Goal: Task Accomplishment & Management: Manage account settings

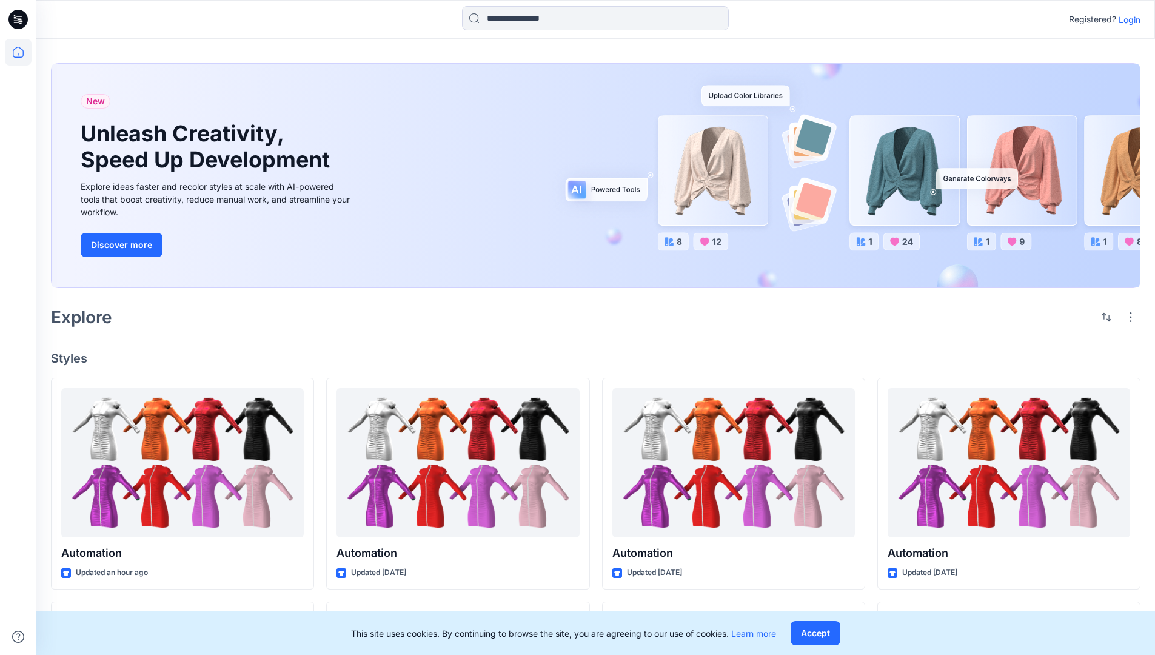
click at [1126, 19] on p "Login" at bounding box center [1129, 19] width 22 height 13
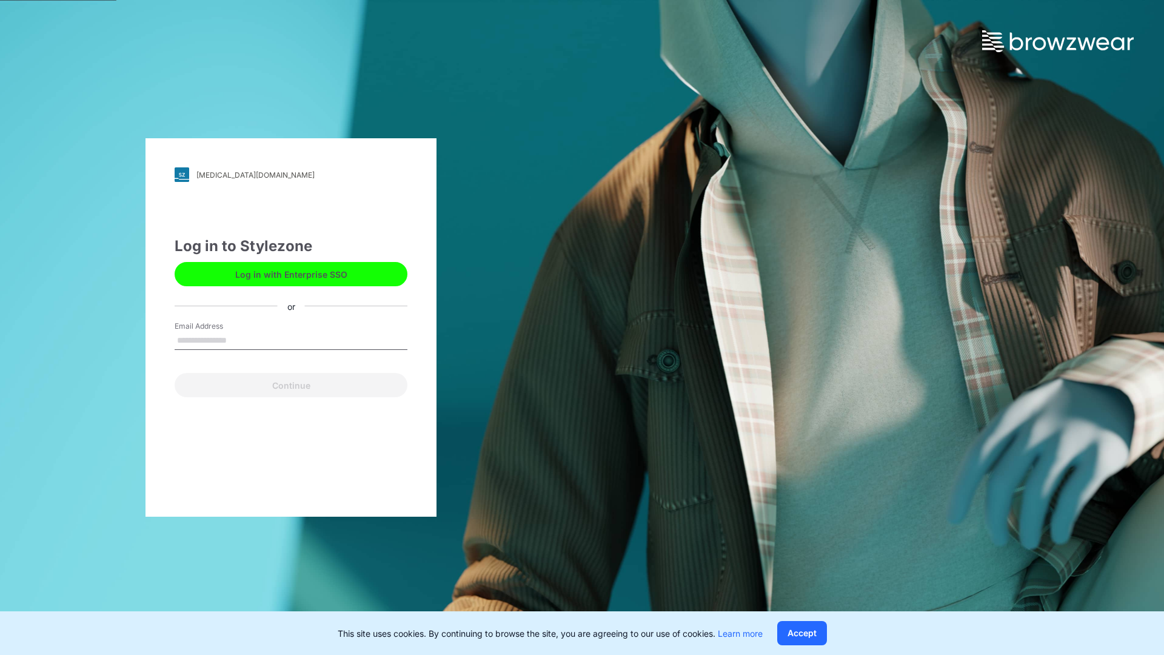
click at [239, 339] on input "Email Address" at bounding box center [291, 341] width 233 height 18
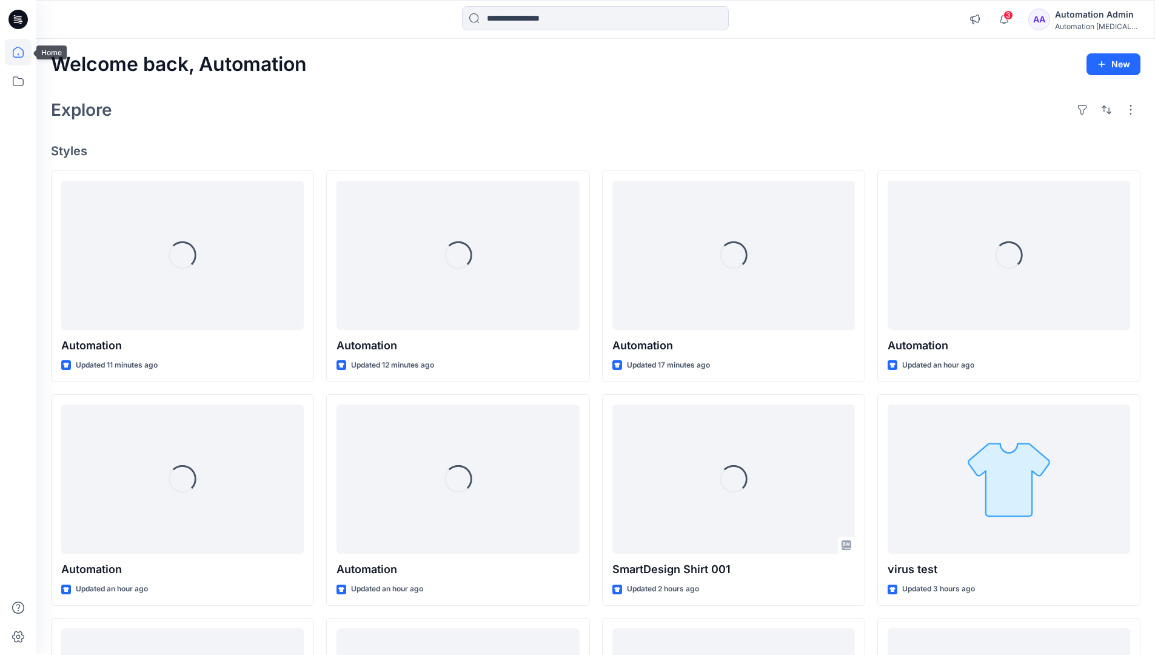
click at [23, 52] on icon at bounding box center [18, 52] width 11 height 11
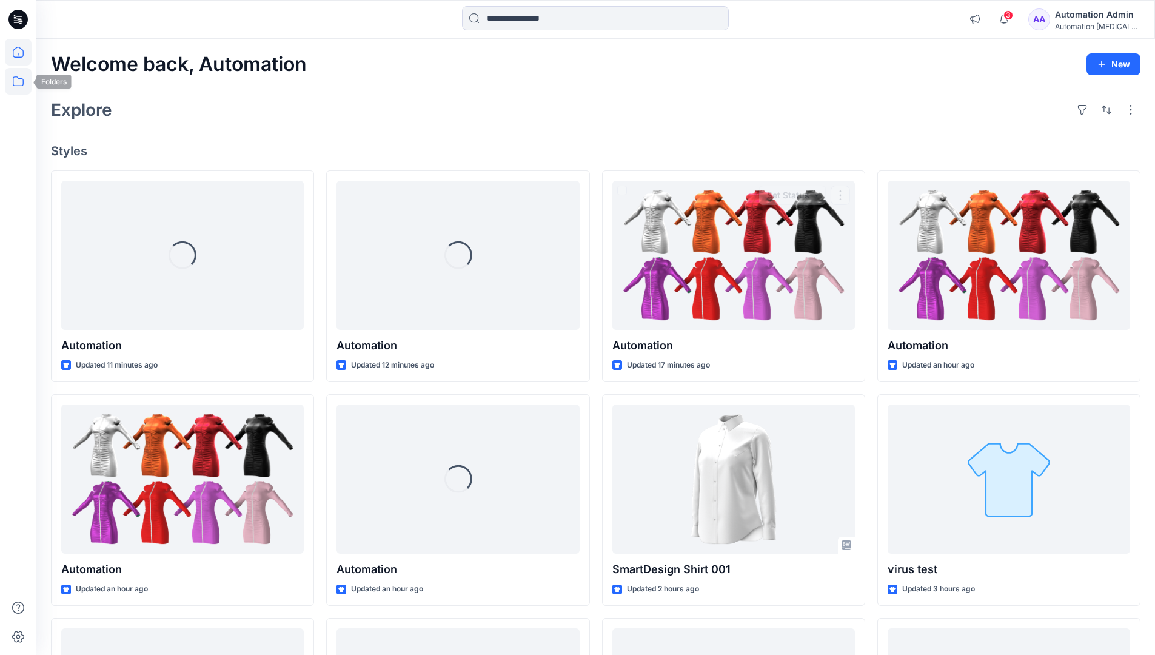
click at [17, 78] on icon at bounding box center [18, 81] width 27 height 27
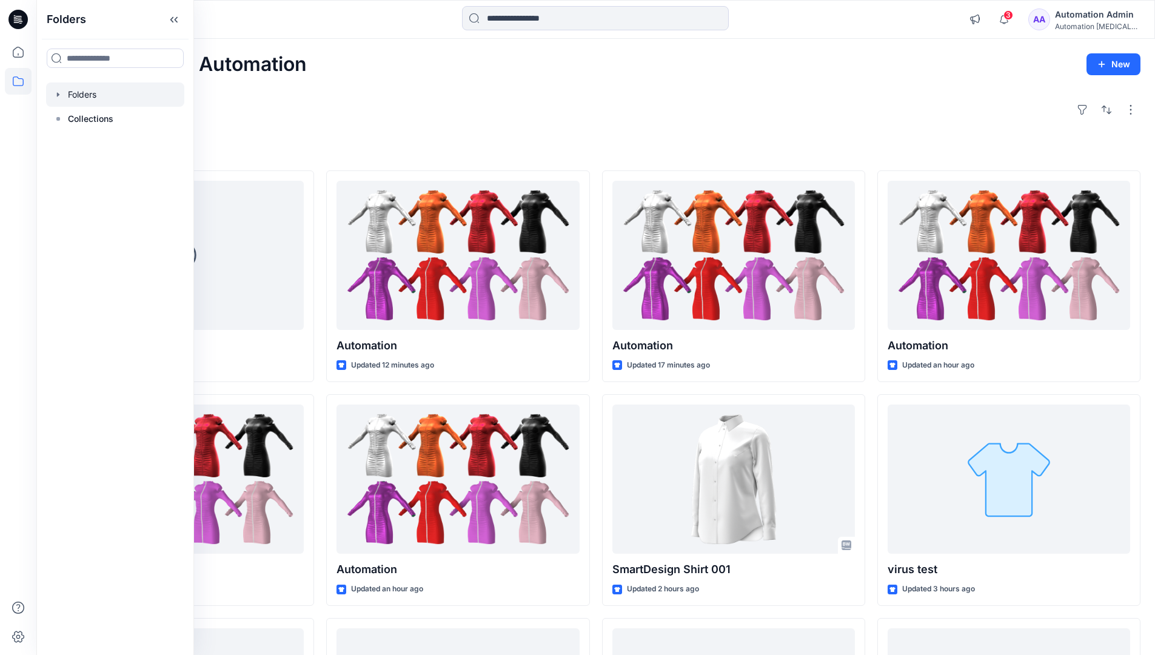
click at [99, 96] on div at bounding box center [115, 94] width 138 height 24
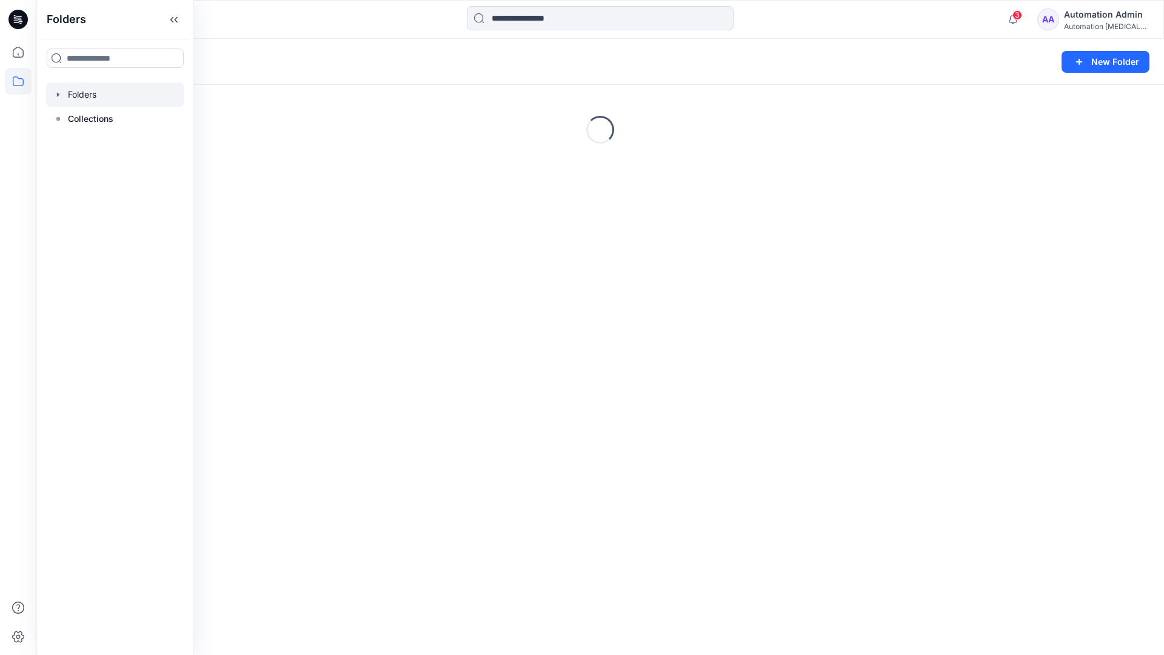
click at [1014, 42] on div "Folders New Folder" at bounding box center [599, 62] width 1127 height 46
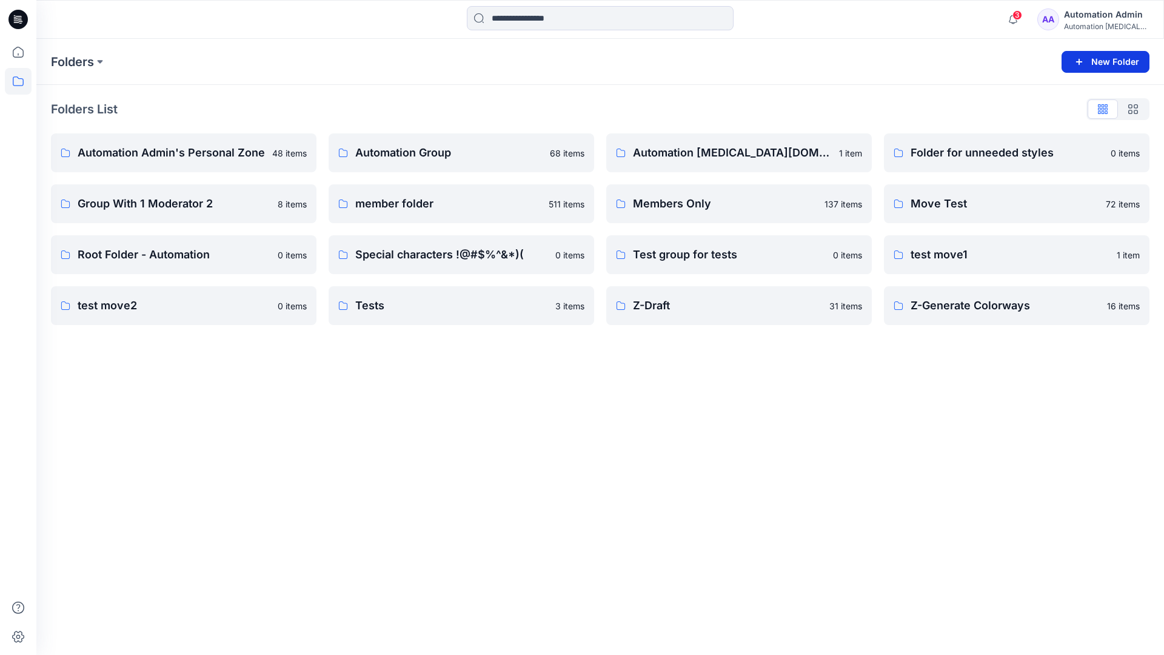
click at [1090, 61] on button "New Folder" at bounding box center [1105, 62] width 88 height 22
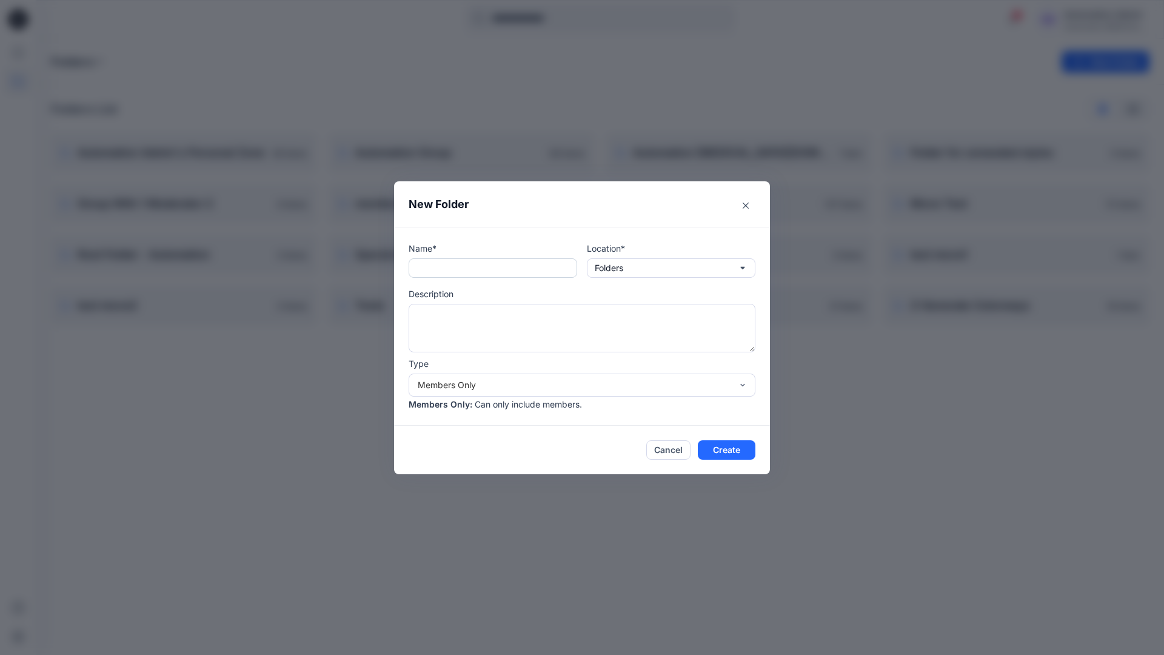
click at [475, 273] on input "text" at bounding box center [493, 267] width 169 height 19
type input "**********"
click at [716, 447] on button "Create" at bounding box center [727, 449] width 58 height 19
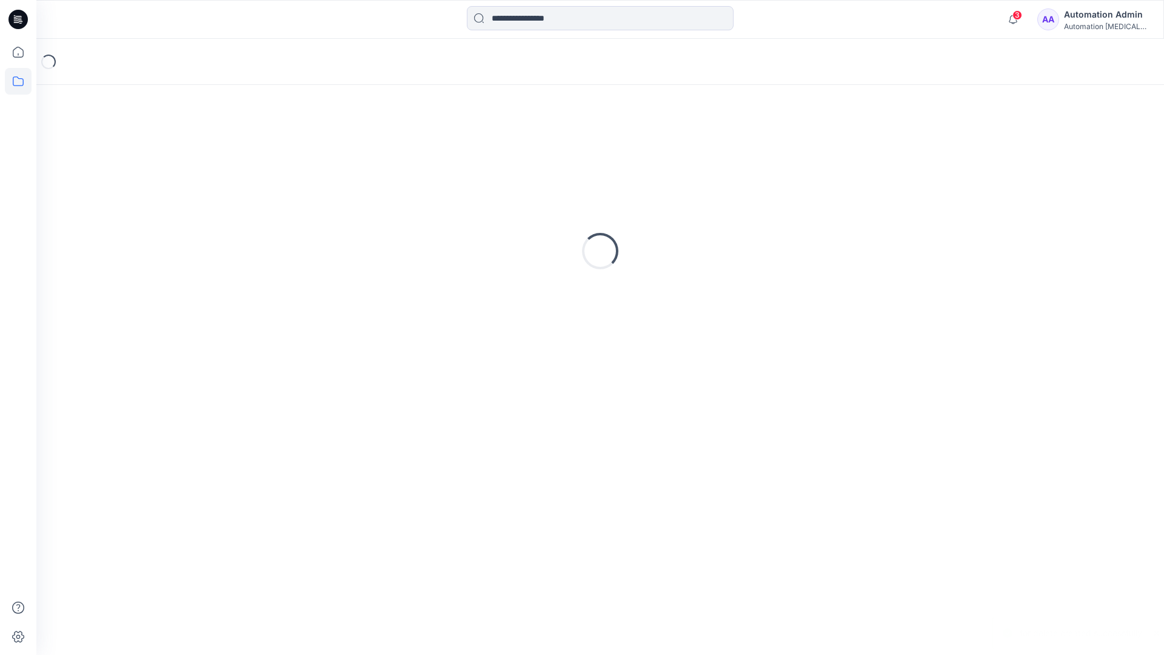
click at [21, 13] on icon at bounding box center [17, 19] width 19 height 19
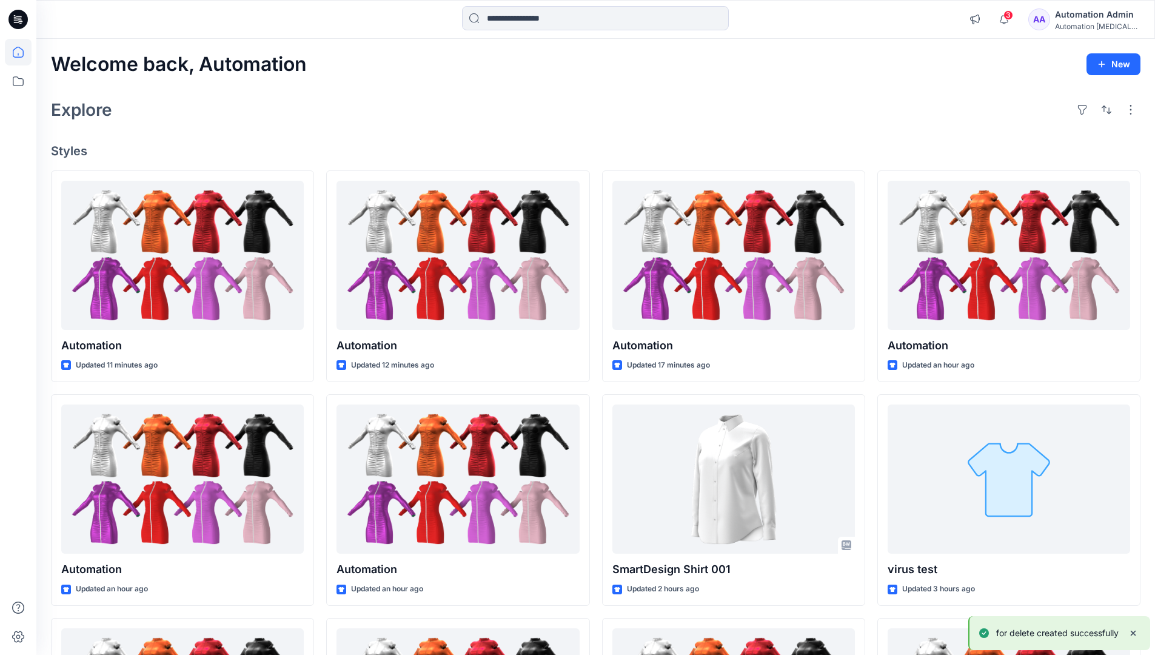
click at [1094, 12] on div "Automation Admin" at bounding box center [1097, 14] width 85 height 15
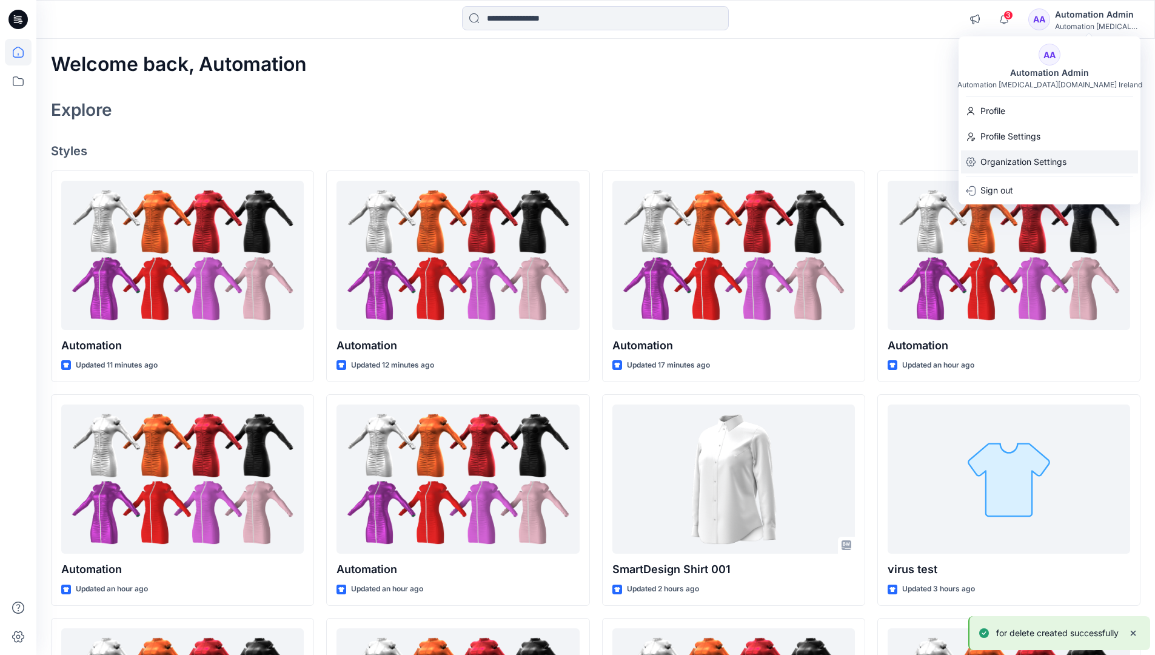
click at [1052, 159] on p "Organization Settings" at bounding box center [1023, 161] width 86 height 23
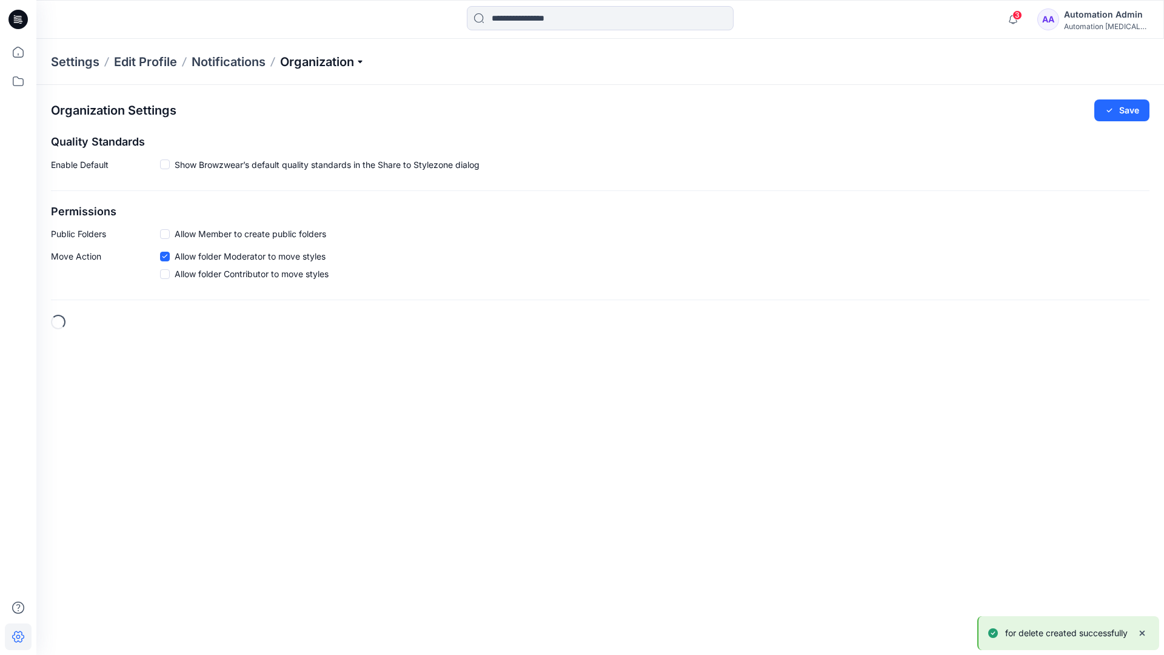
click at [346, 62] on p "Organization" at bounding box center [322, 61] width 85 height 17
click at [311, 208] on link "User Roles" at bounding box center [324, 211] width 177 height 24
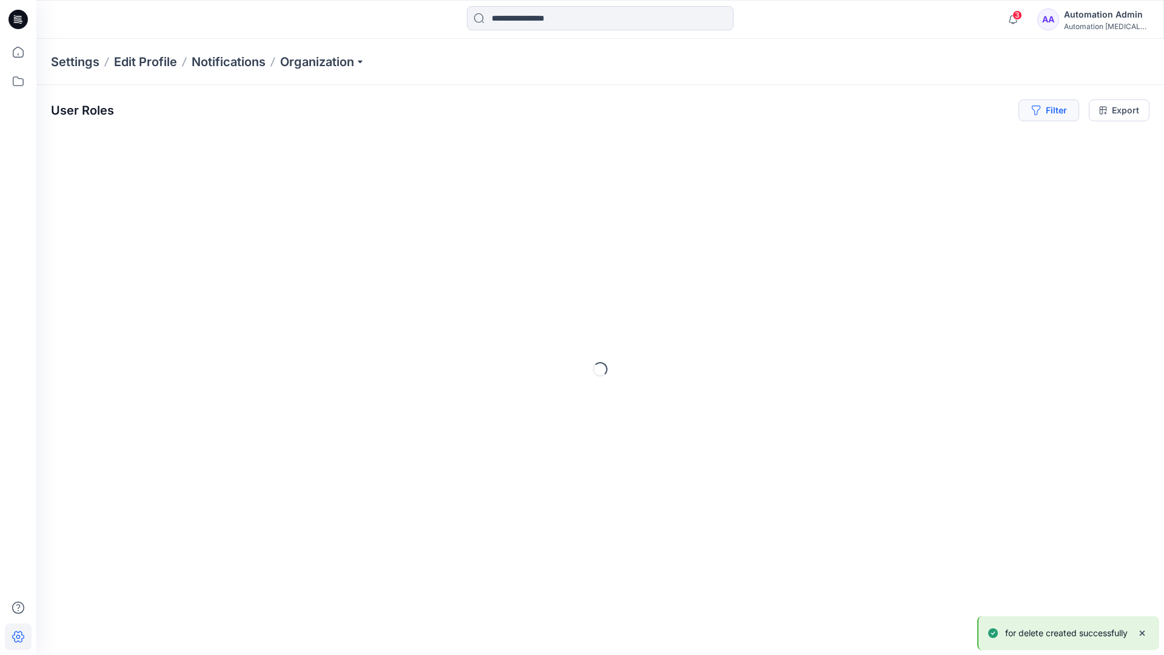
click at [1034, 112] on icon "button" at bounding box center [1035, 110] width 8 height 10
click at [841, 142] on div at bounding box center [864, 142] width 125 height 15
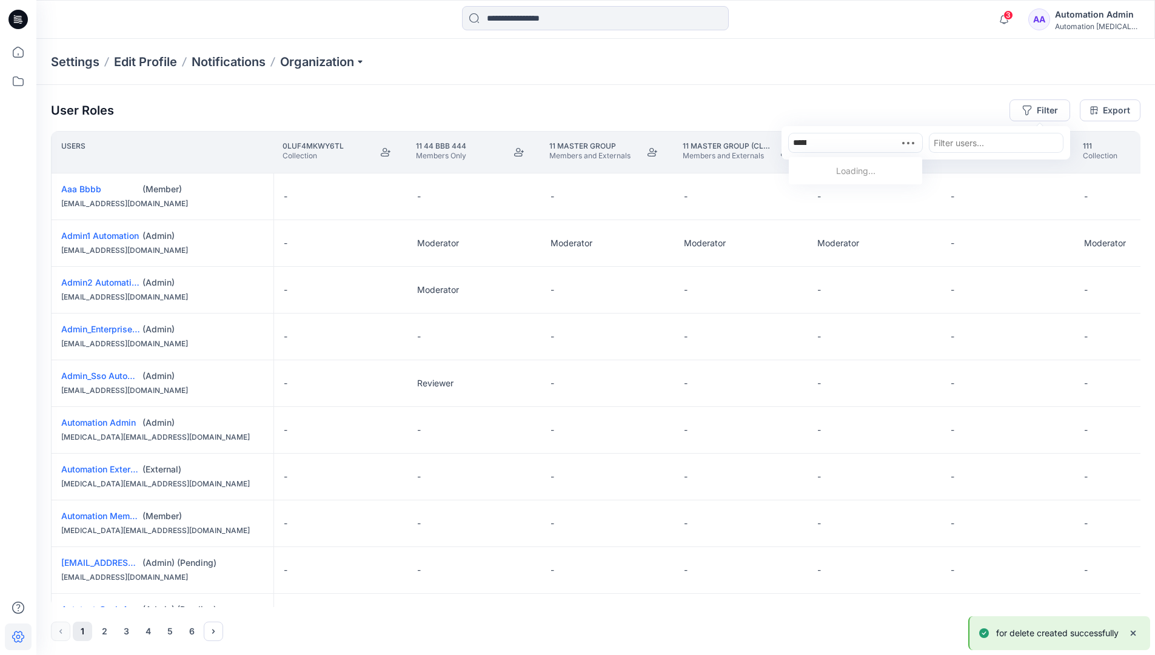
type input "**********"
click at [823, 169] on p "for delete" at bounding box center [819, 171] width 38 height 13
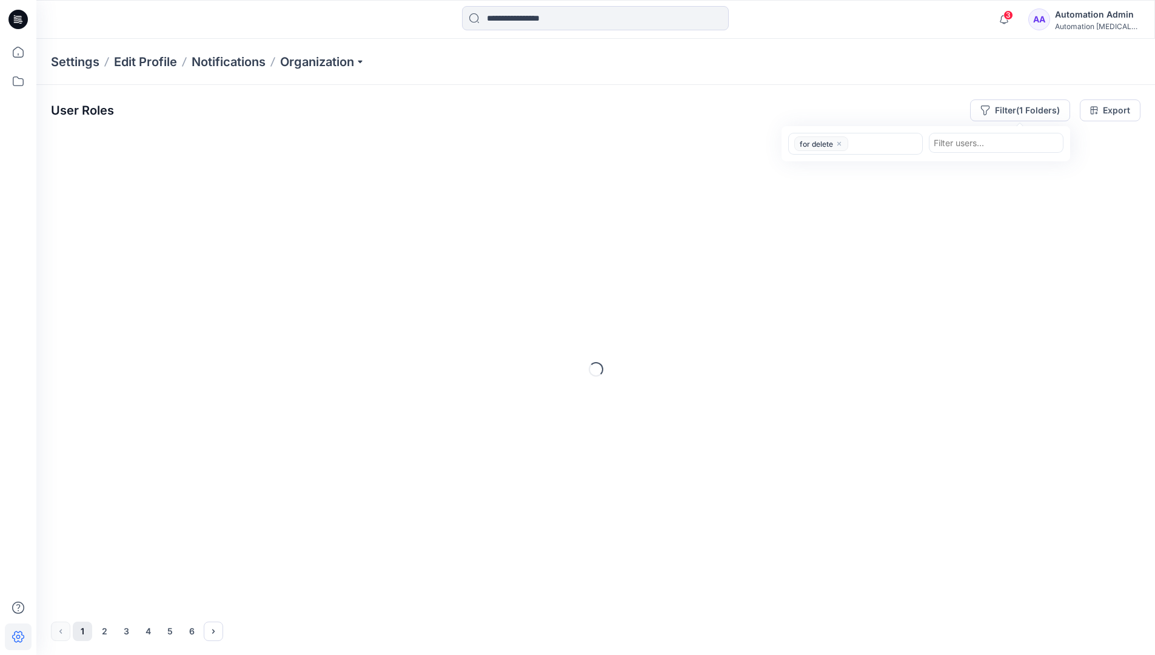
click at [893, 104] on div "User Roles Filter (1 Folders) option for delete, selected. for delete Filter us…" at bounding box center [595, 110] width 1089 height 22
click at [23, 85] on icon at bounding box center [18, 81] width 27 height 27
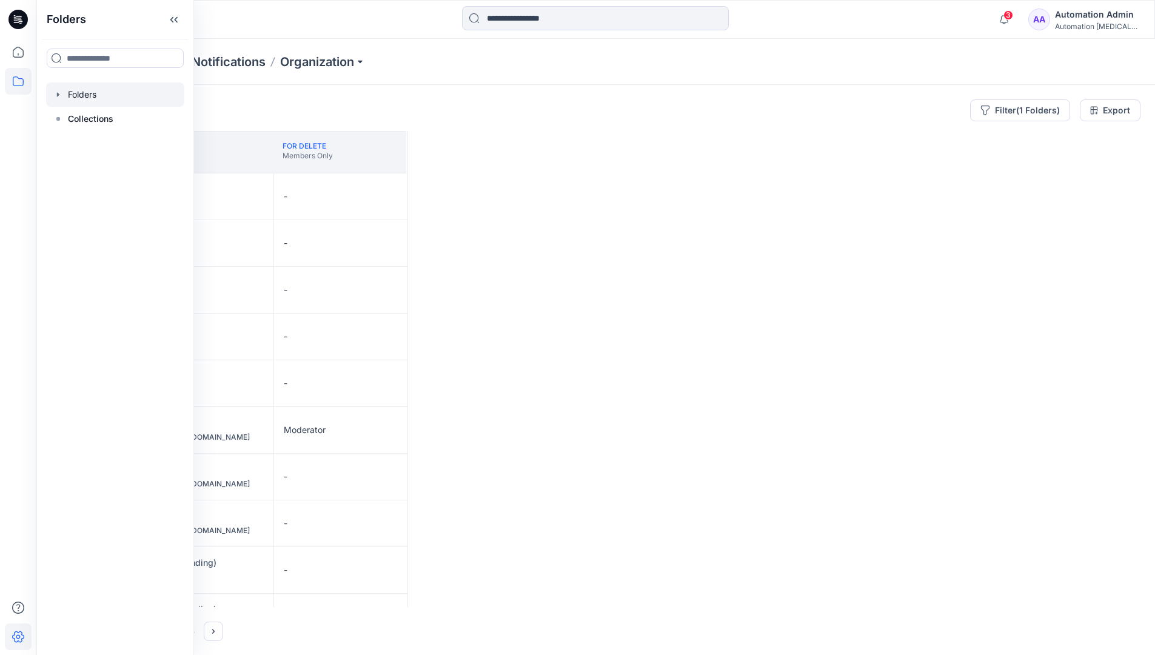
click at [91, 96] on div at bounding box center [115, 94] width 138 height 24
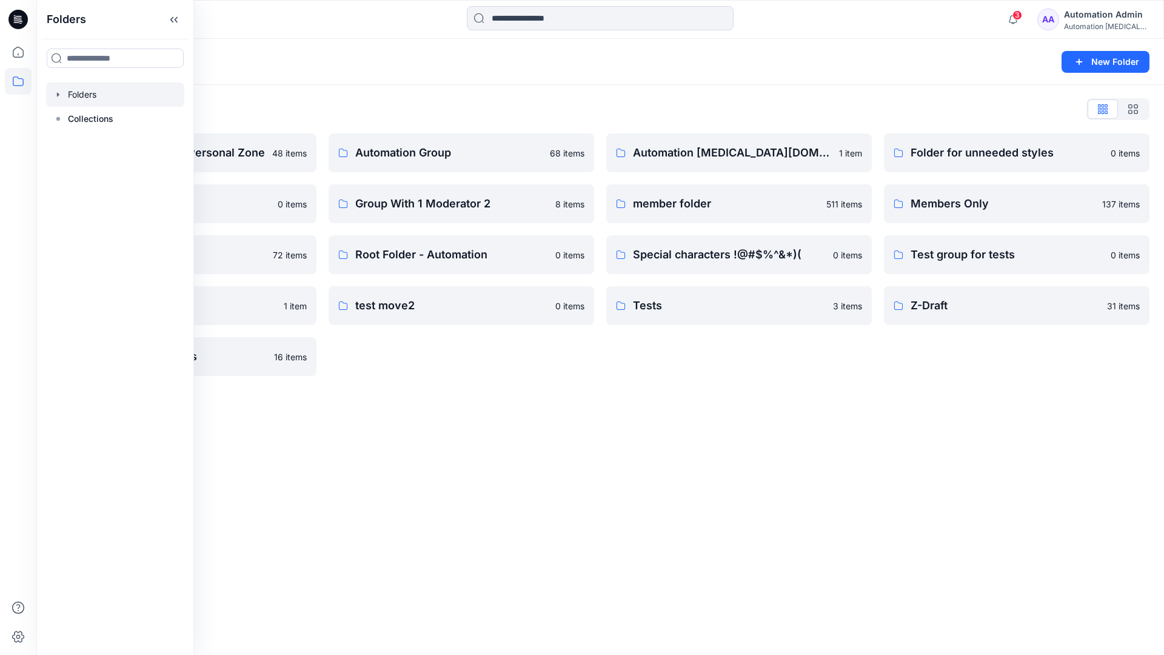
click at [743, 372] on div "Automation testim.io 1 item member folder 511 items Special characters !@#$%^&*…" at bounding box center [738, 254] width 265 height 242
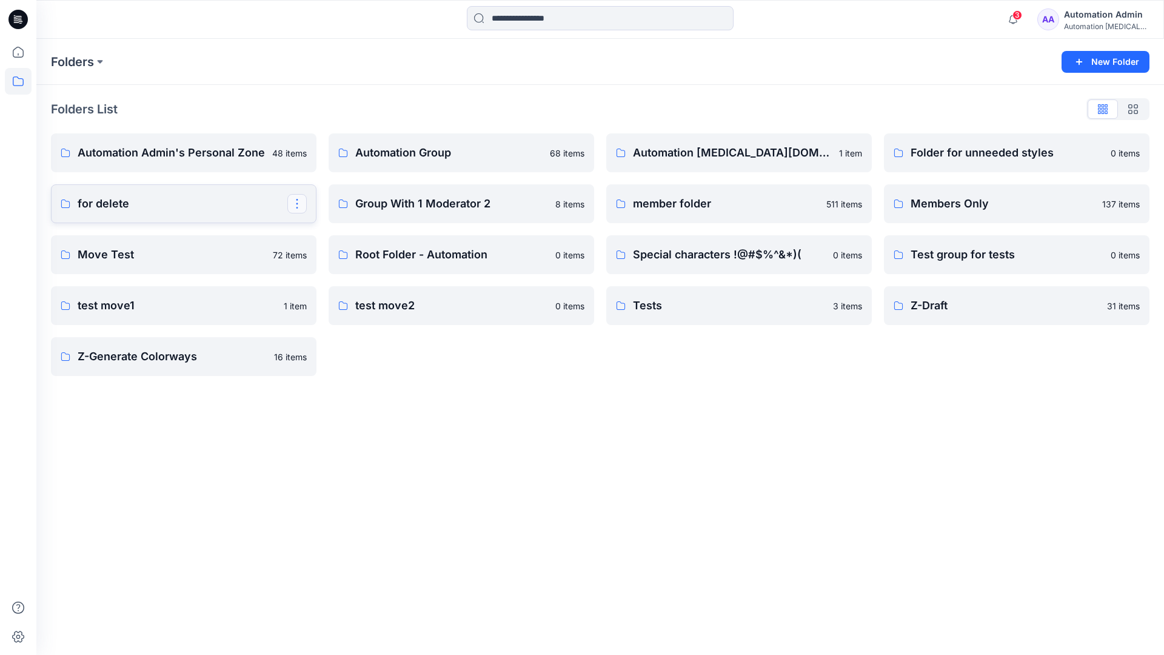
click at [296, 199] on button "button" at bounding box center [296, 203] width 19 height 19
click at [353, 299] on p "Delete Folder" at bounding box center [347, 304] width 70 height 13
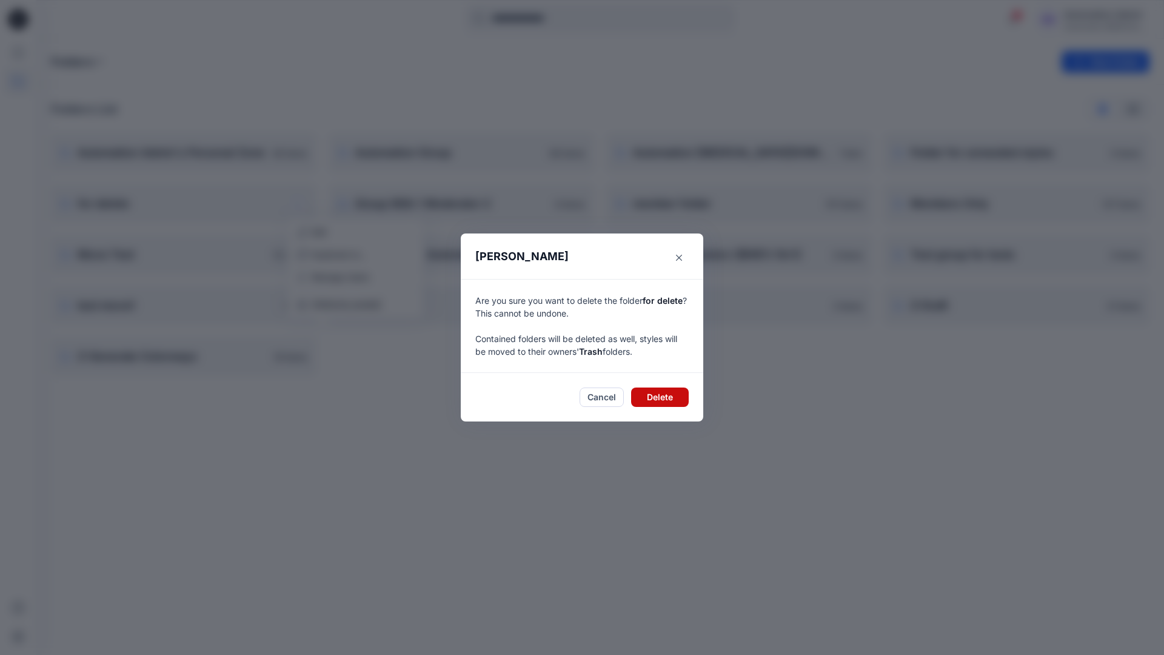
click at [676, 396] on button "Delete" at bounding box center [660, 396] width 58 height 19
click at [1079, 19] on div "Automation Admin" at bounding box center [1106, 14] width 85 height 15
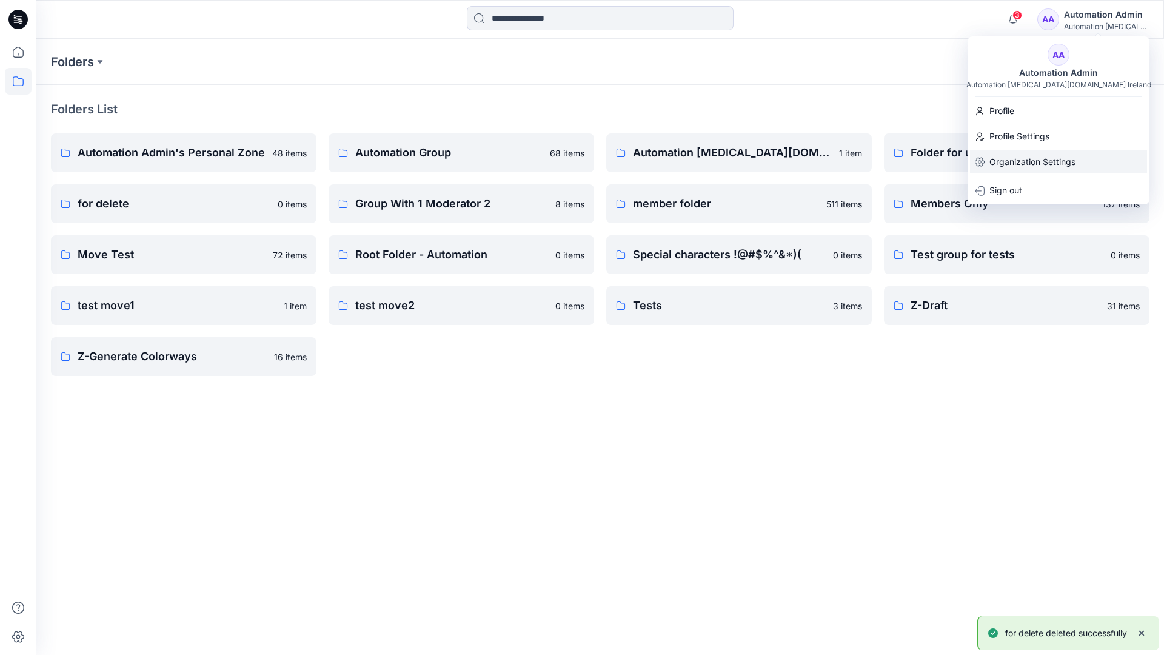
click at [1051, 160] on p "Organization Settings" at bounding box center [1032, 161] width 86 height 23
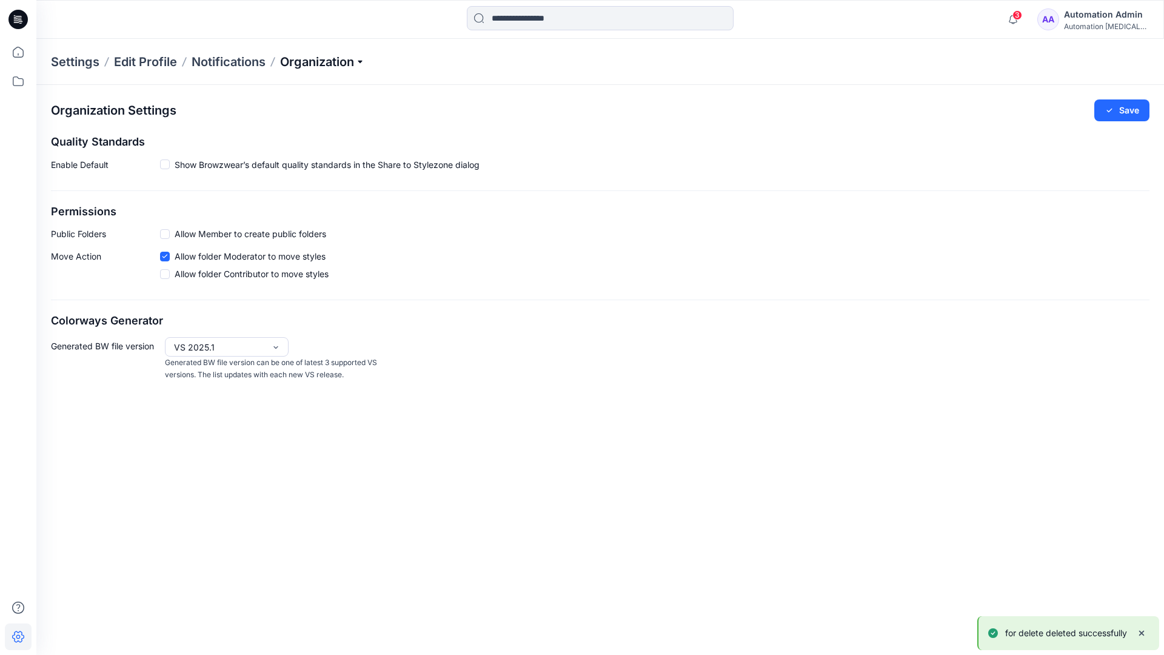
click at [355, 60] on p "Organization" at bounding box center [322, 61] width 85 height 17
click at [316, 212] on link "User Roles" at bounding box center [324, 211] width 177 height 24
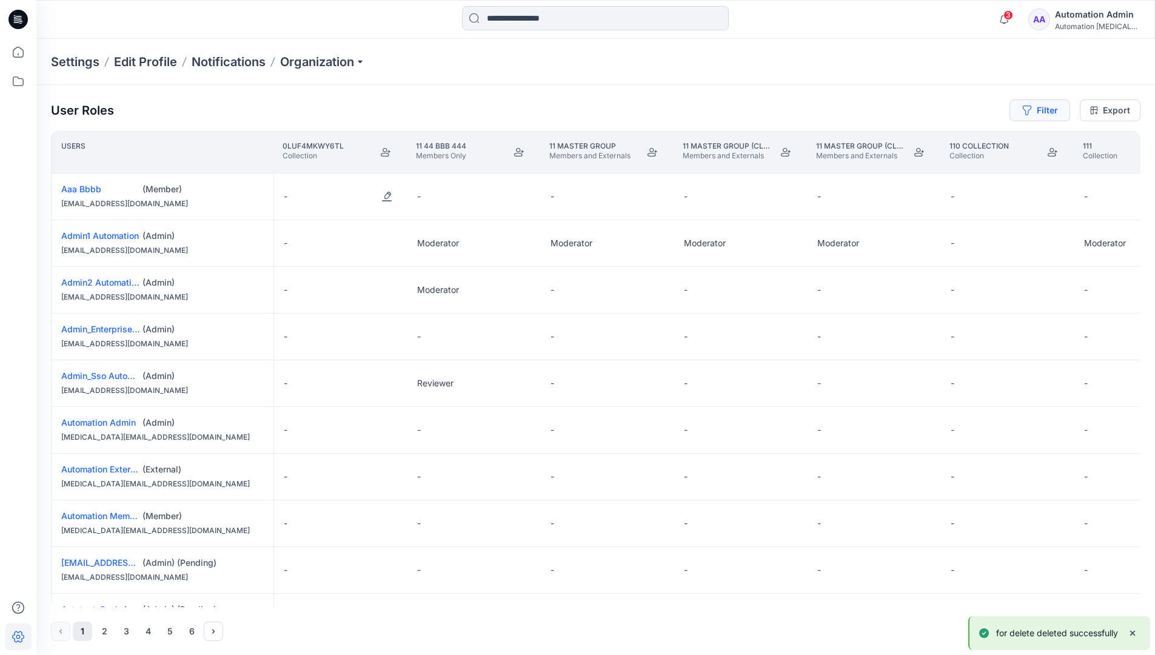
click at [1035, 114] on button "Filter" at bounding box center [1039, 110] width 61 height 22
click at [835, 138] on div at bounding box center [855, 142] width 125 height 15
click at [845, 165] on div "Loading..." at bounding box center [855, 170] width 133 height 22
type input "**********"
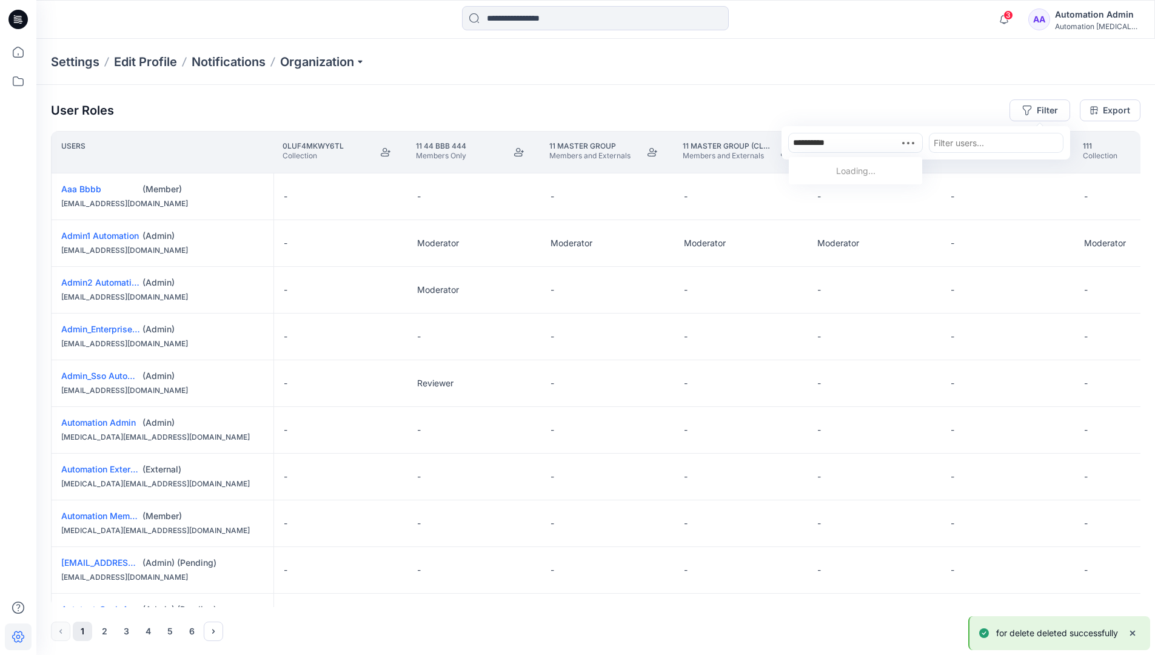
click at [950, 79] on div "Settings Edit Profile Notifications Organization" at bounding box center [595, 62] width 1118 height 46
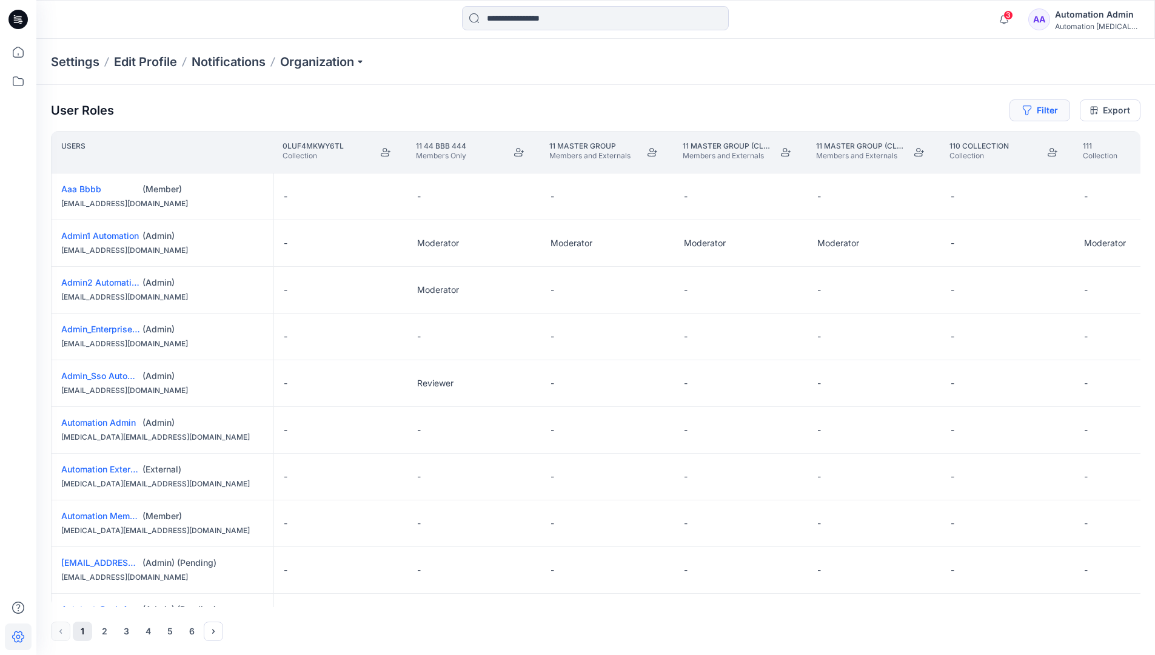
click at [1052, 108] on button "Filter" at bounding box center [1039, 110] width 61 height 22
click at [870, 139] on div at bounding box center [855, 142] width 125 height 15
type input "***"
click at [876, 166] on div "Loading..." at bounding box center [855, 170] width 133 height 22
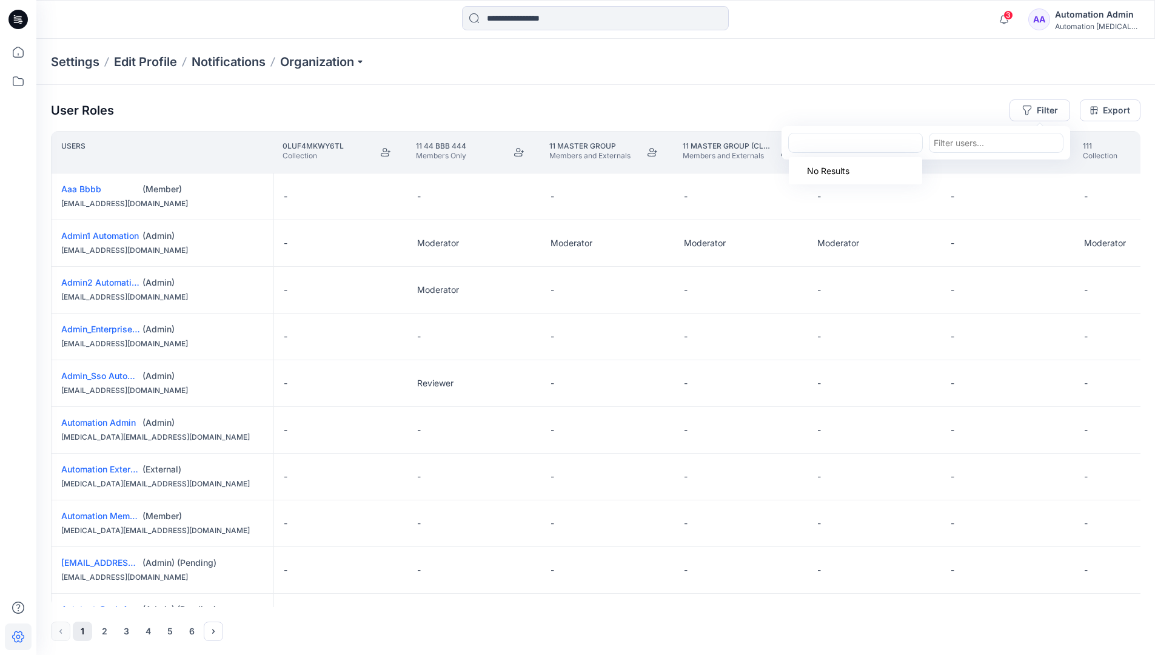
click at [877, 143] on div at bounding box center [855, 142] width 125 height 15
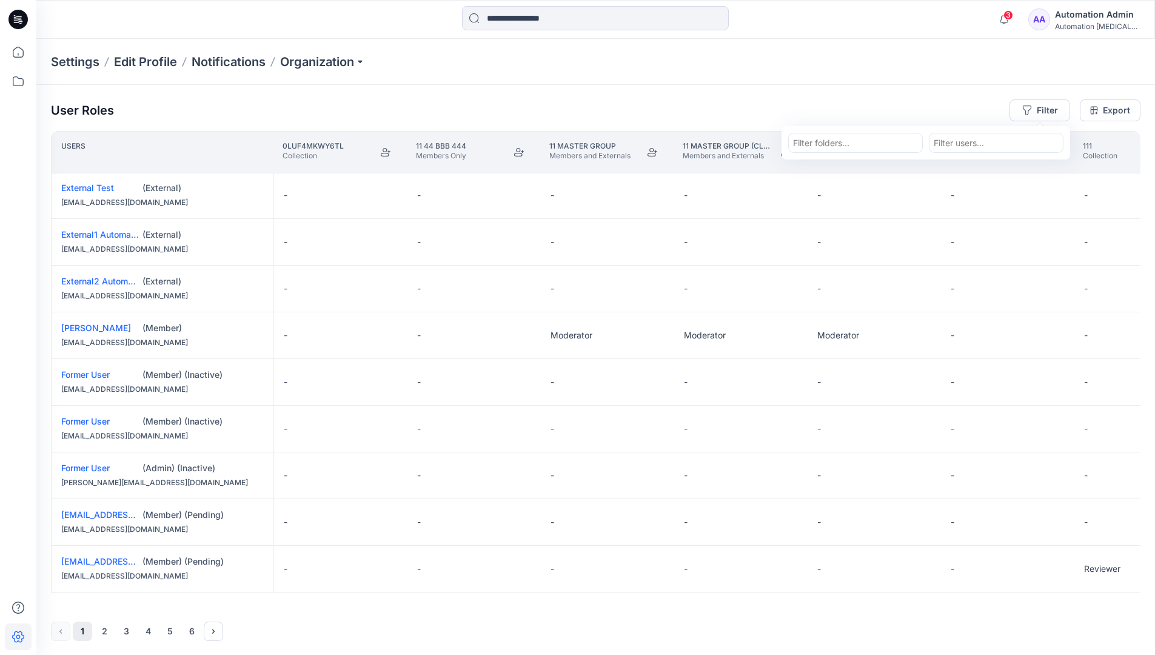
click at [1121, 8] on div "Automation Admin" at bounding box center [1097, 14] width 85 height 15
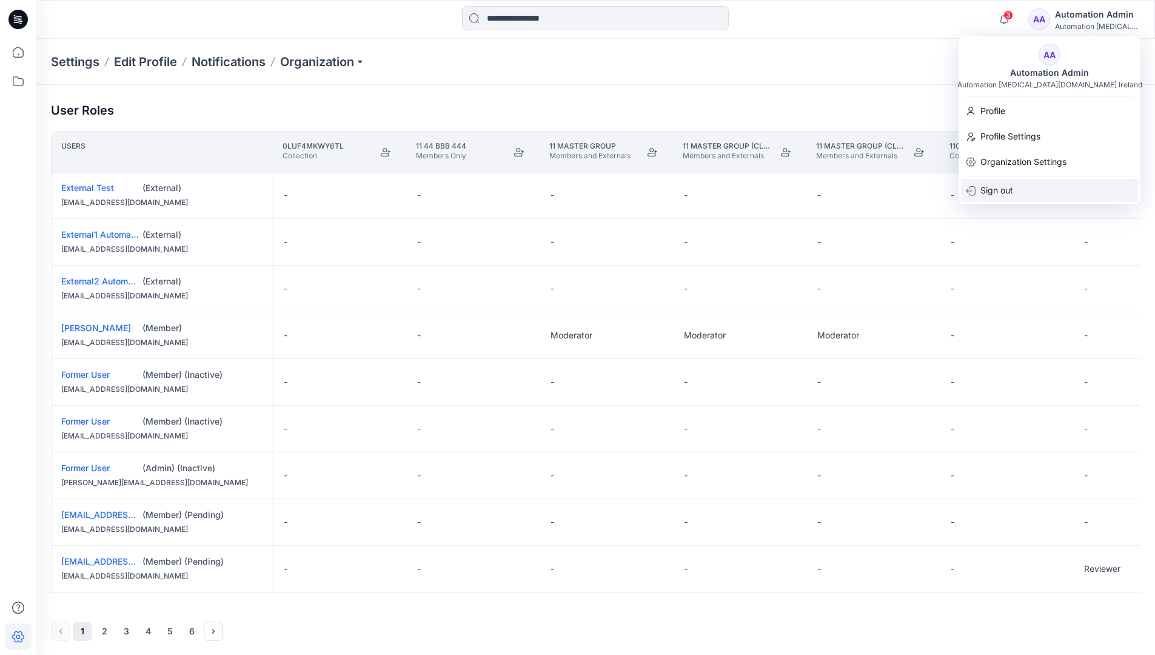
click at [1027, 191] on div "Sign out" at bounding box center [1049, 190] width 177 height 23
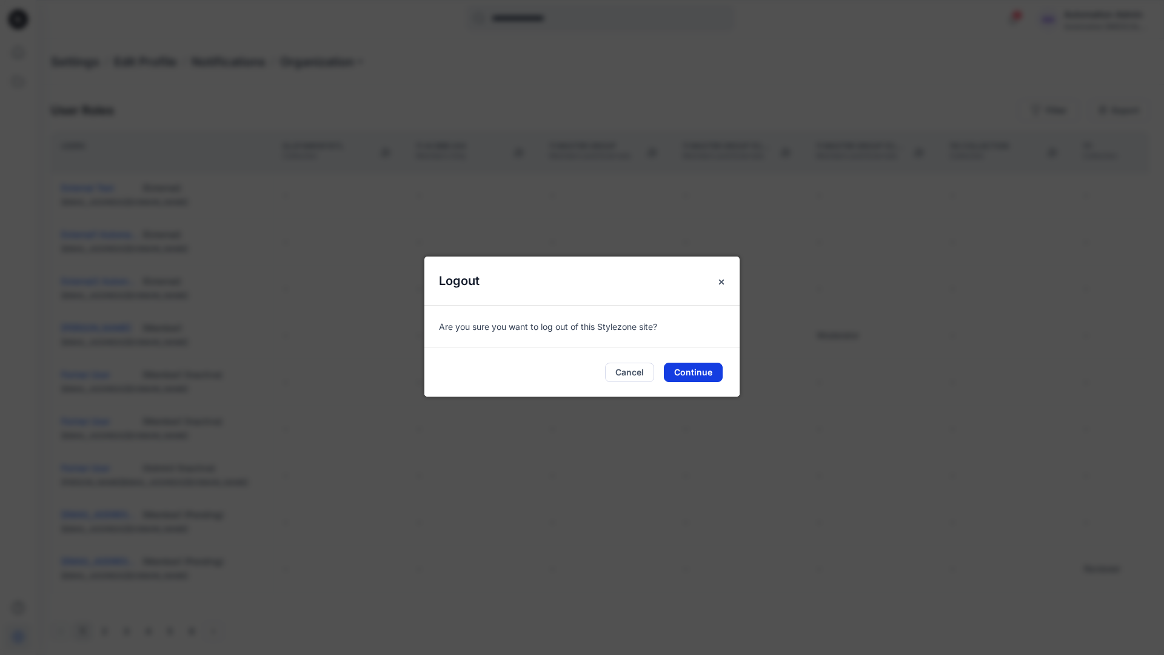
click at [714, 366] on button "Continue" at bounding box center [693, 371] width 59 height 19
